Goal: Task Accomplishment & Management: Use online tool/utility

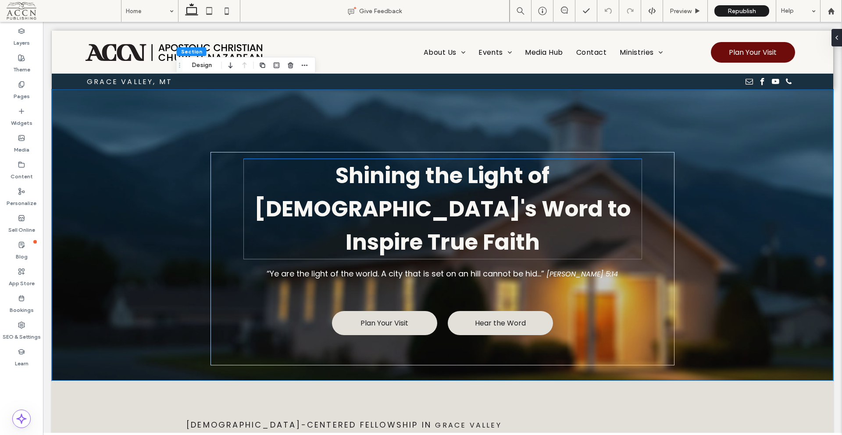
click at [330, 193] on h1 "Shining the Light of [DEMOGRAPHIC_DATA]'s Word to Inspire True Faith" at bounding box center [443, 209] width 398 height 100
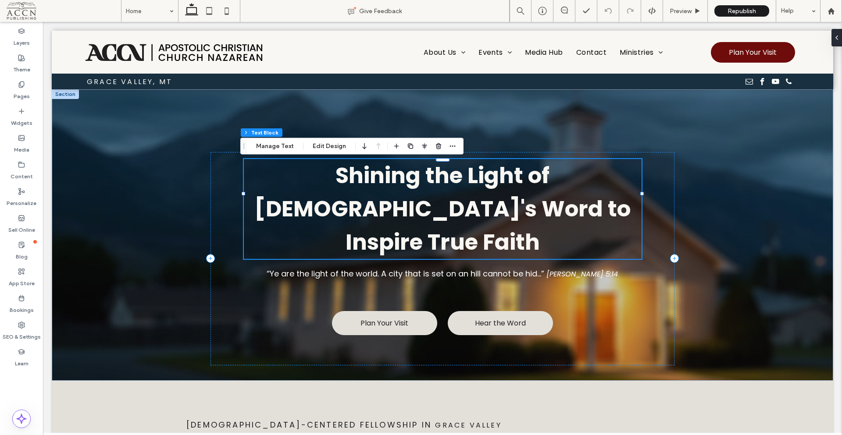
click at [406, 187] on strong "Shining the Light of [DEMOGRAPHIC_DATA]'s Word to Inspire True Faith" at bounding box center [442, 209] width 376 height 98
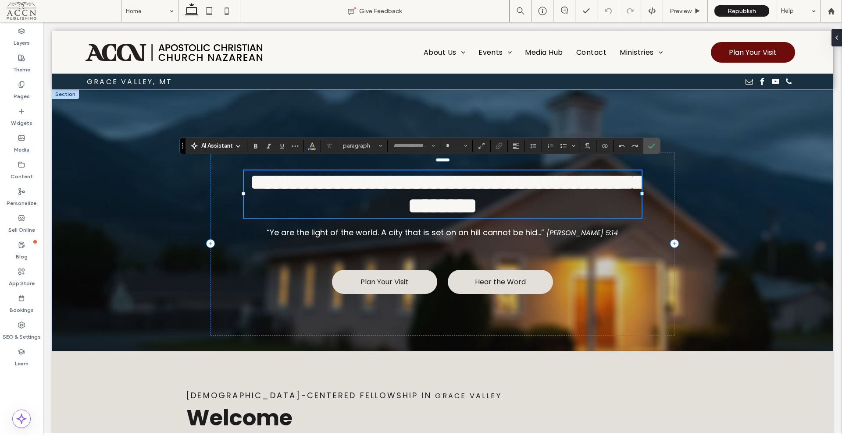
type input "*******"
type input "**"
click at [731, 218] on div "**********" at bounding box center [442, 220] width 781 height 262
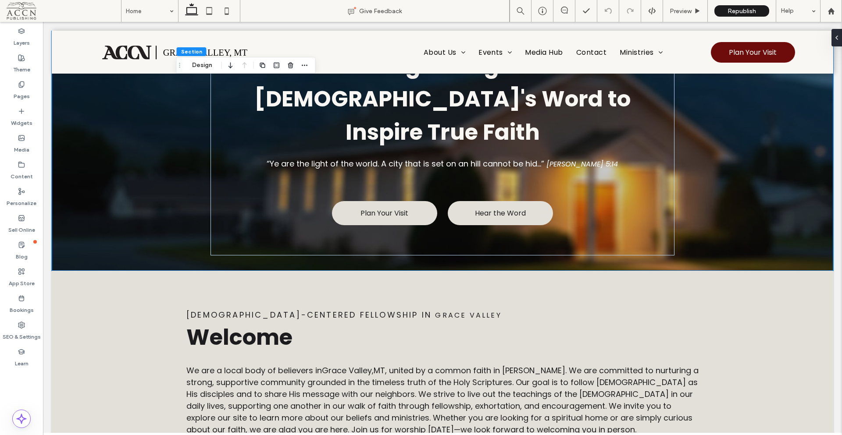
scroll to position [132, 0]
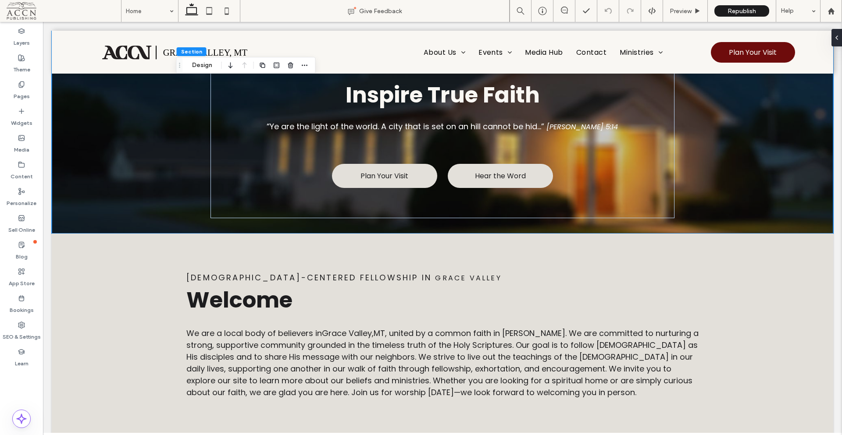
click at [21, 169] on label "Content" at bounding box center [22, 174] width 22 height 12
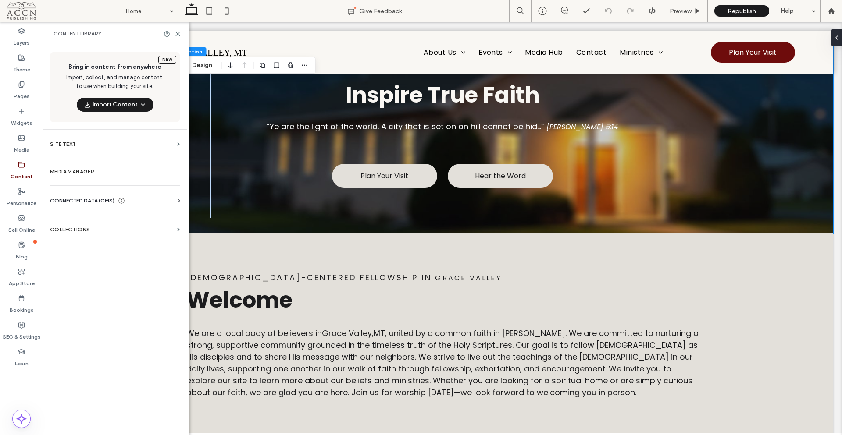
click at [71, 198] on span "CONNECTED DATA (CMS)" at bounding box center [82, 200] width 64 height 9
click at [99, 242] on label "Business Text" at bounding box center [116, 242] width 119 height 6
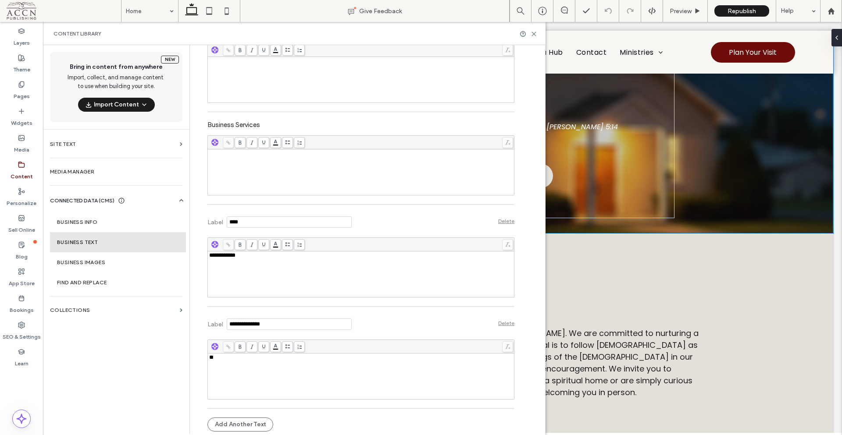
scroll to position [225, 0]
click at [807, 322] on div "[DEMOGRAPHIC_DATA]-centered fellowshiP in [GEOGRAPHIC_DATA] Welcome We are a lo…" at bounding box center [442, 335] width 781 height 203
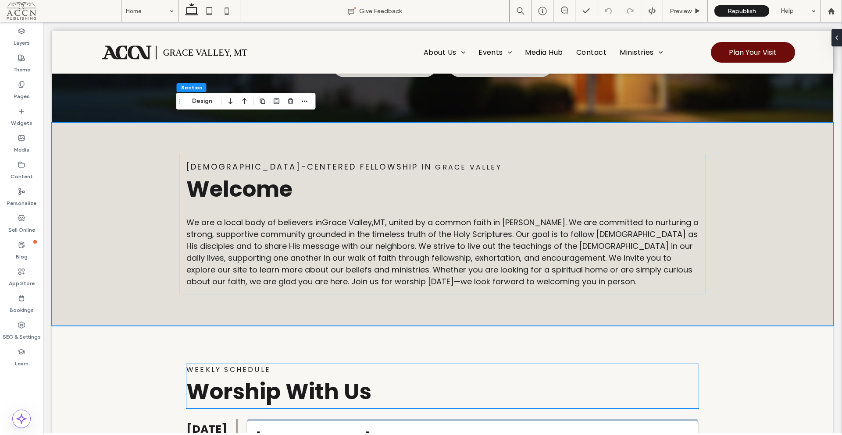
scroll to position [219, 0]
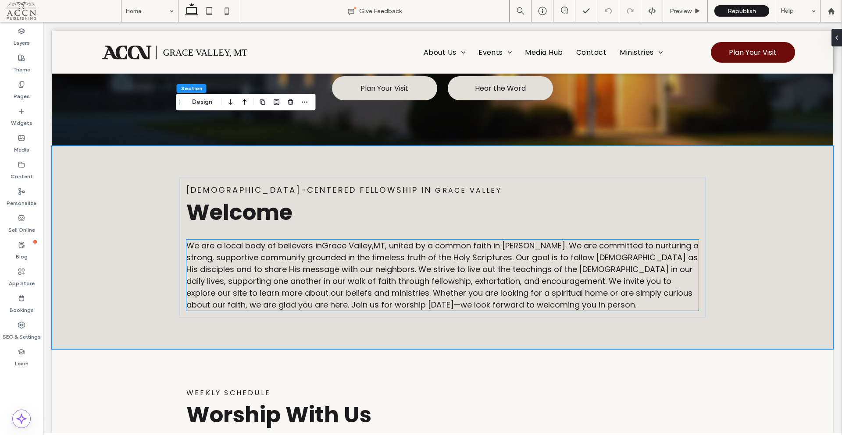
click at [401, 240] on span "We are a local body of believers in [GEOGRAPHIC_DATA] , [GEOGRAPHIC_DATA] , uni…" at bounding box center [442, 275] width 512 height 70
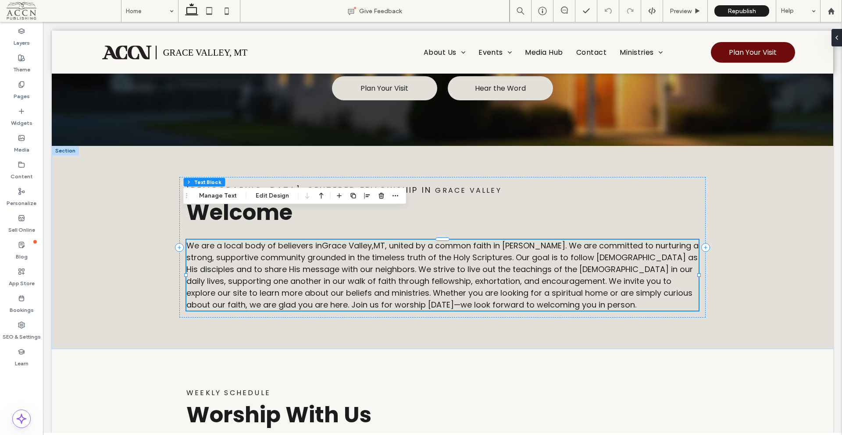
click at [370, 240] on span "Grace Valley" at bounding box center [347, 245] width 50 height 11
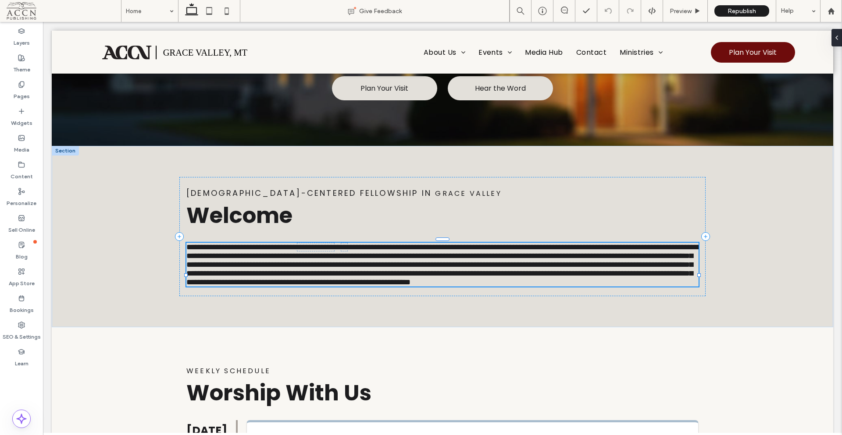
type input "*******"
type input "**"
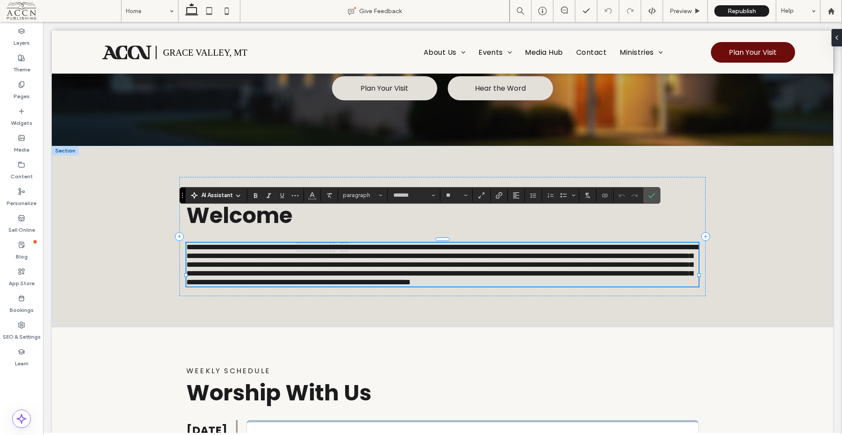
click at [334, 243] on span "**********" at bounding box center [315, 247] width 37 height 8
click at [28, 173] on label "Content" at bounding box center [22, 174] width 22 height 12
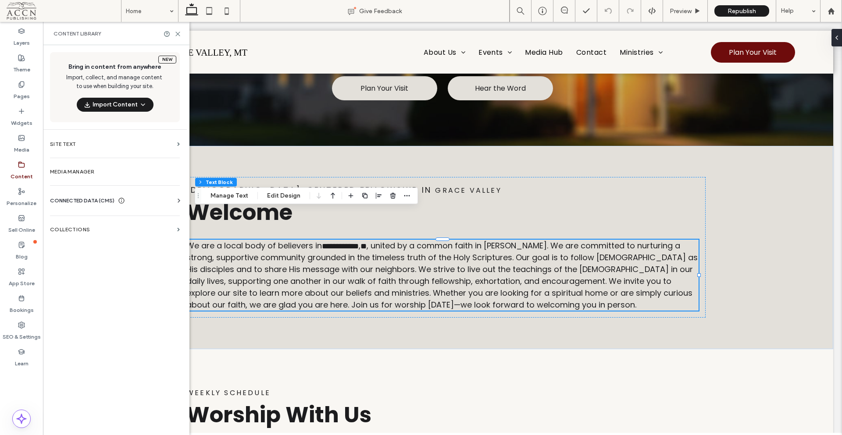
click at [124, 201] on icon at bounding box center [121, 200] width 7 height 7
click at [128, 246] on section "Business Text" at bounding box center [116, 242] width 133 height 20
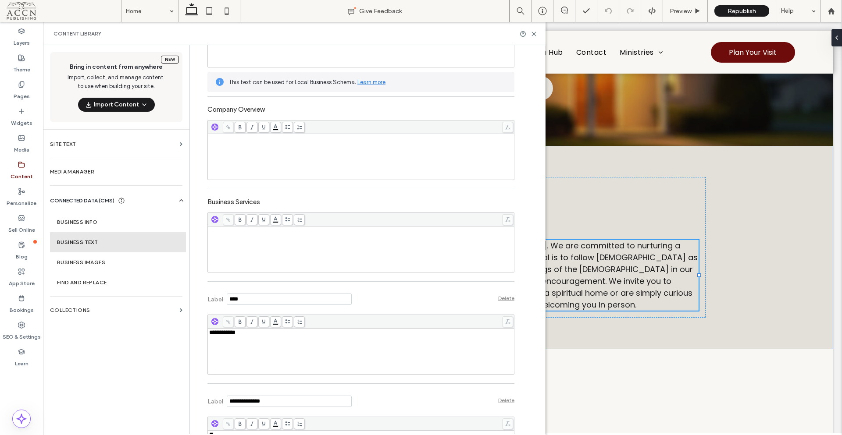
scroll to position [225, 0]
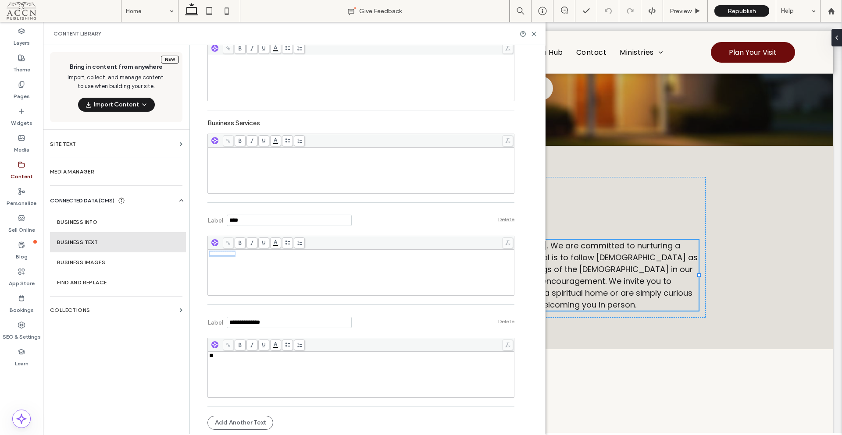
drag, startPoint x: 256, startPoint y: 261, endPoint x: 116, endPoint y: 240, distance: 142.0
click at [116, 241] on div "**********" at bounding box center [294, 239] width 503 height 389
drag, startPoint x: 220, startPoint y: 364, endPoint x: 159, endPoint y: 359, distance: 61.5
click at [159, 359] on div "New Bring in content from anywhere Import, collect, and manage content to use w…" at bounding box center [294, 239] width 503 height 389
click at [526, 316] on div "Business Text To make sure your site always shows the most accurate and up-to-d…" at bounding box center [369, 239] width 351 height 389
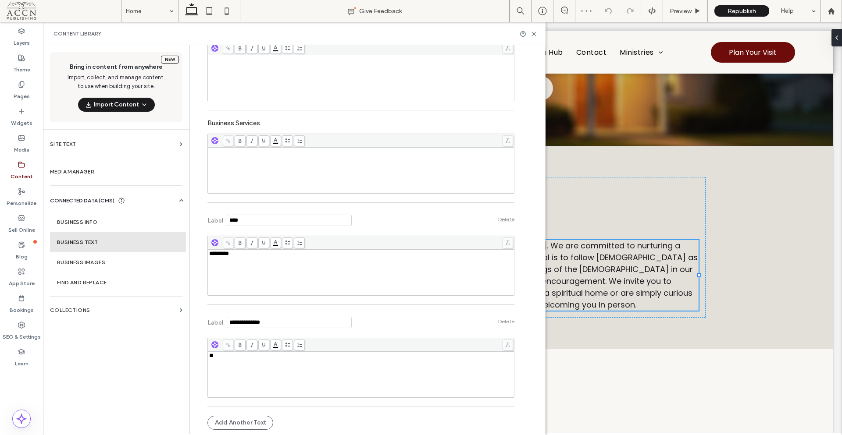
click at [103, 349] on div "New Bring in content from anywhere Import, collect, and manage content to use w…" at bounding box center [116, 239] width 146 height 389
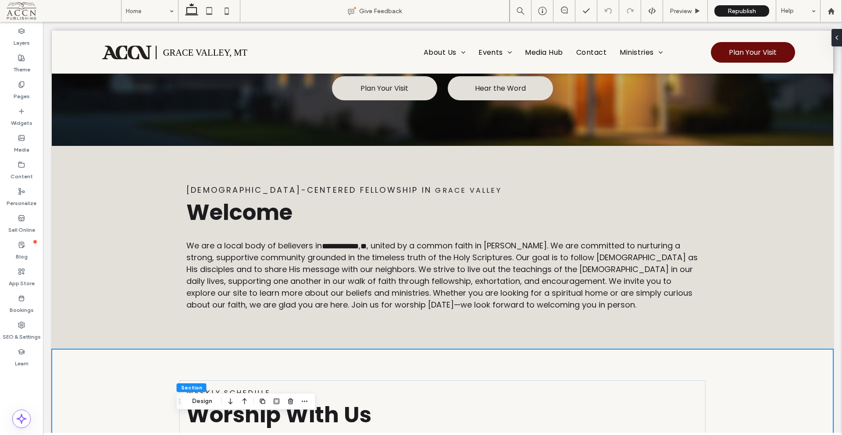
click at [25, 111] on div "Widgets" at bounding box center [21, 117] width 43 height 27
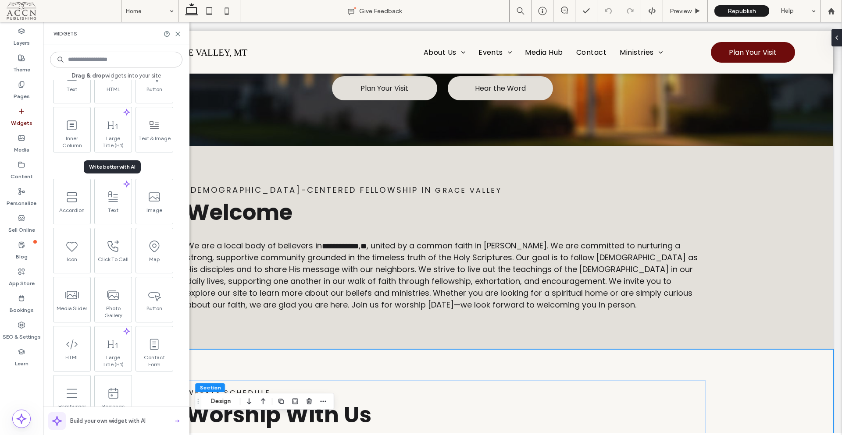
scroll to position [0, 0]
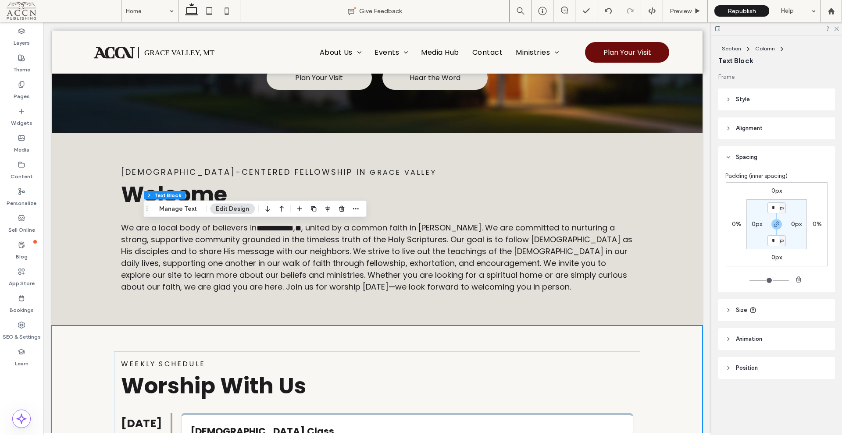
click at [345, 208] on span "button" at bounding box center [341, 209] width 11 height 11
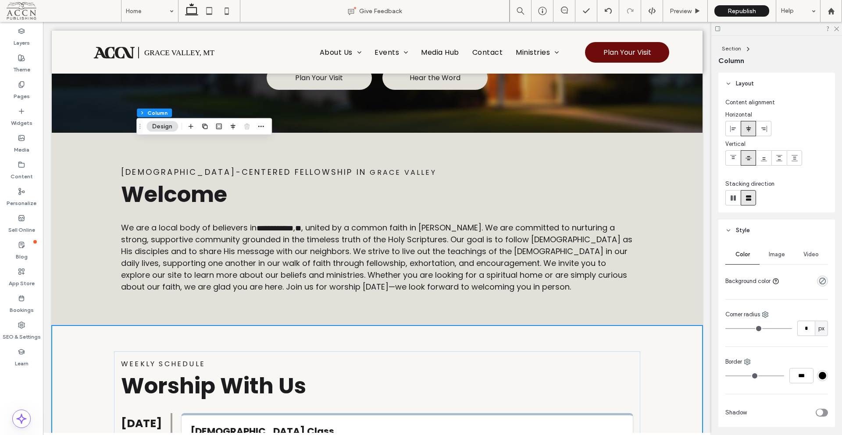
click at [27, 119] on label "Widgets" at bounding box center [21, 121] width 21 height 12
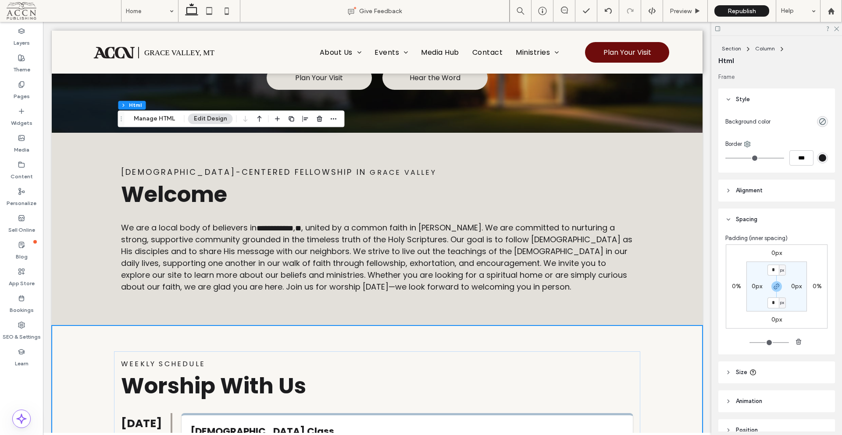
click at [139, 122] on button "Manage HTML" at bounding box center [154, 119] width 53 height 11
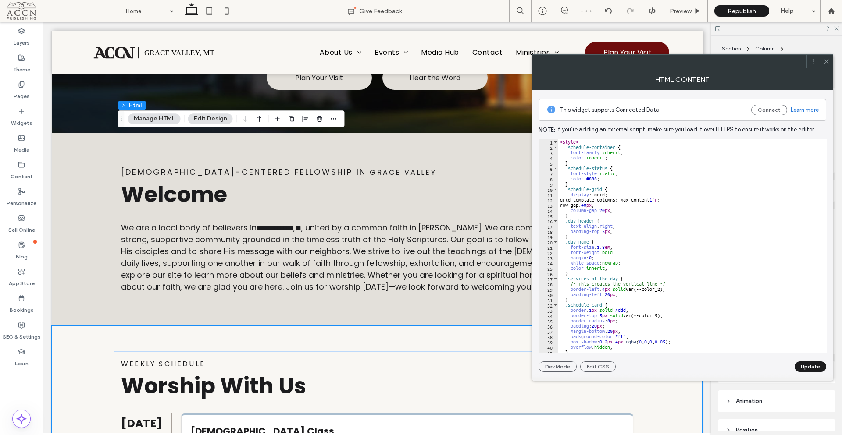
click at [825, 57] on span at bounding box center [826, 61] width 7 height 13
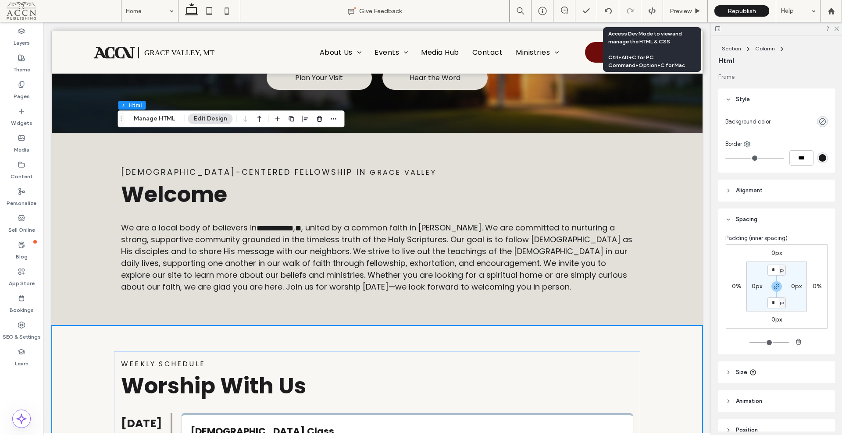
click at [650, 8] on icon at bounding box center [652, 11] width 8 height 8
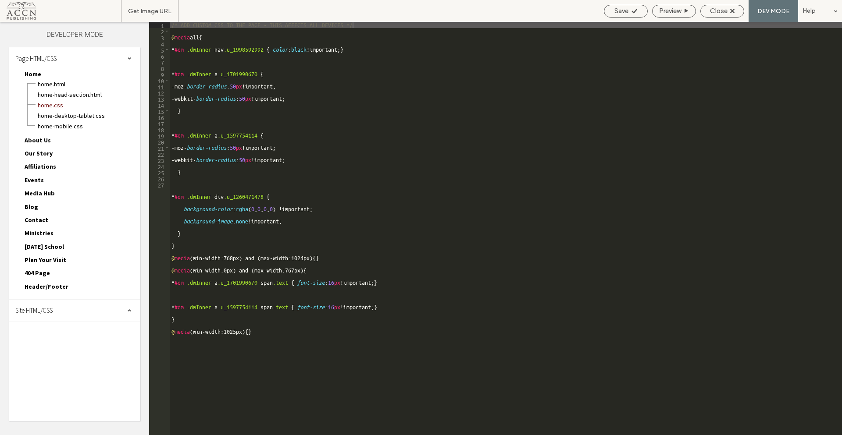
click at [727, 14] on span "Close" at bounding box center [719, 11] width 18 height 8
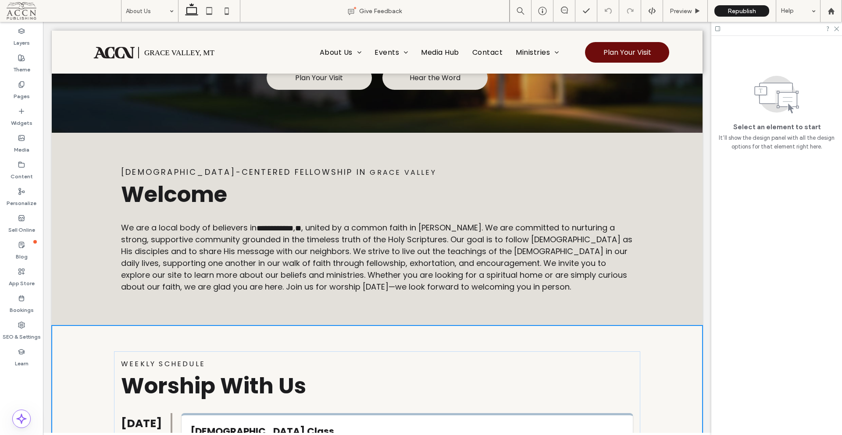
click at [836, 29] on icon at bounding box center [836, 28] width 6 height 6
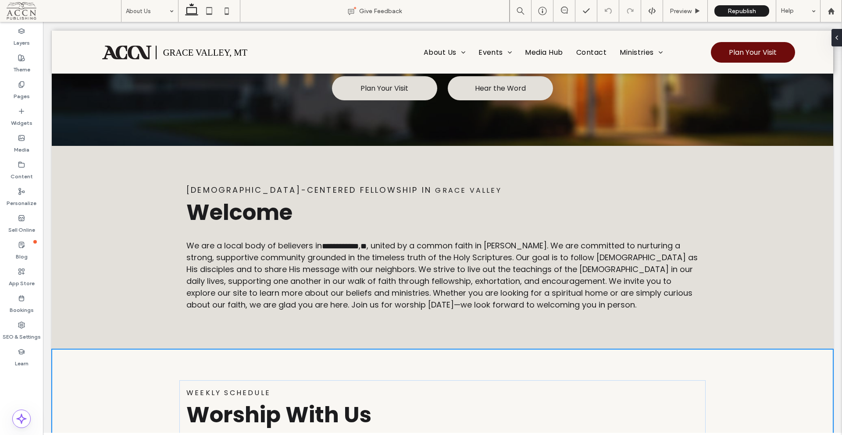
click at [26, 194] on div "Personalize" at bounding box center [21, 197] width 43 height 27
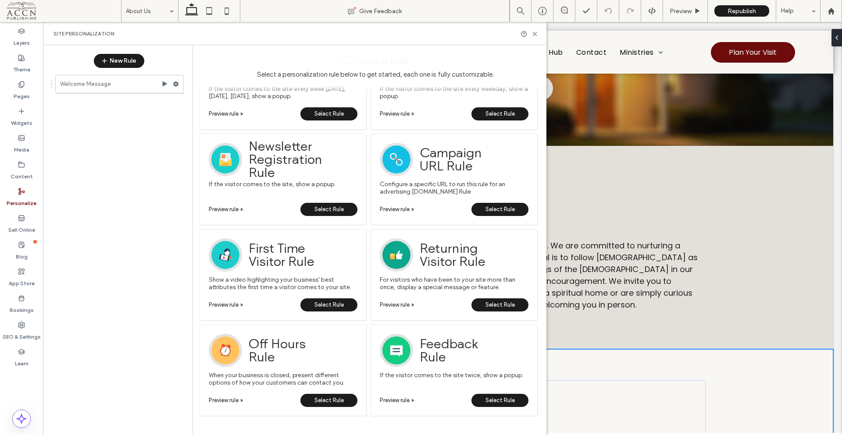
scroll to position [247, 0]
click at [536, 32] on icon at bounding box center [534, 34] width 7 height 7
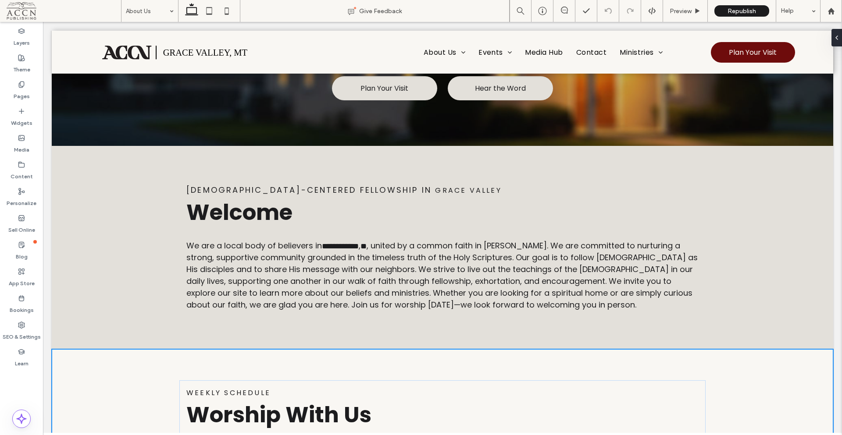
click at [23, 175] on label "Content" at bounding box center [22, 174] width 22 height 12
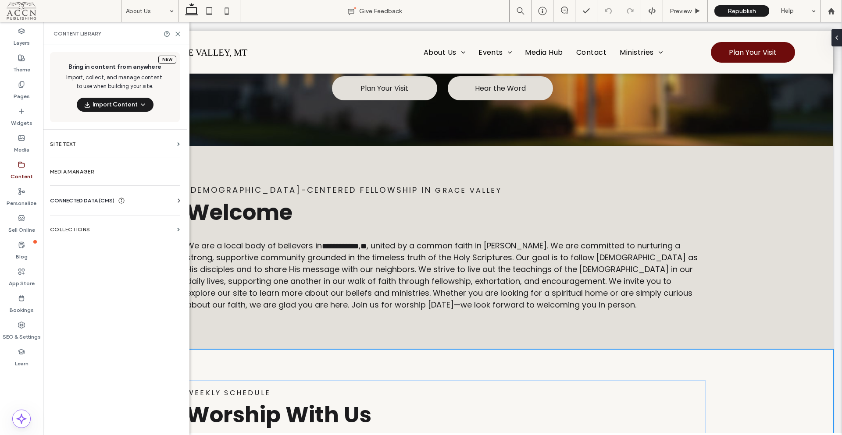
drag, startPoint x: 125, startPoint y: 196, endPoint x: 139, endPoint y: 200, distance: 14.2
click at [125, 196] on span at bounding box center [121, 200] width 7 height 9
click at [134, 240] on label "Business Text" at bounding box center [116, 242] width 119 height 6
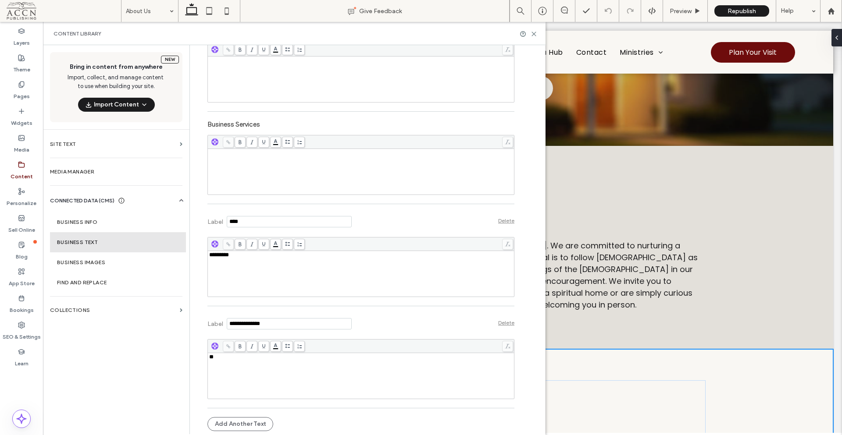
scroll to position [225, 0]
drag, startPoint x: 169, startPoint y: 258, endPoint x: 141, endPoint y: 257, distance: 28.5
click at [141, 257] on div "New Bring in content from anywhere Import, collect, and manage content to use w…" at bounding box center [294, 239] width 503 height 389
drag, startPoint x: 224, startPoint y: 354, endPoint x: 174, endPoint y: 334, distance: 54.3
click at [167, 349] on div "**********" at bounding box center [294, 239] width 503 height 389
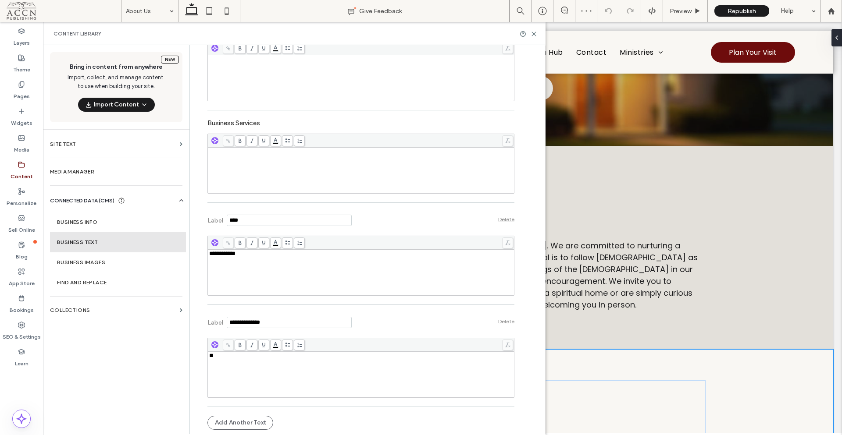
click at [318, 412] on div "Add Another Text" at bounding box center [360, 423] width 307 height 23
click at [254, 179] on div "Rich Text Editor" at bounding box center [361, 171] width 304 height 44
click at [533, 36] on icon at bounding box center [534, 34] width 7 height 7
